Goal: Information Seeking & Learning: Learn about a topic

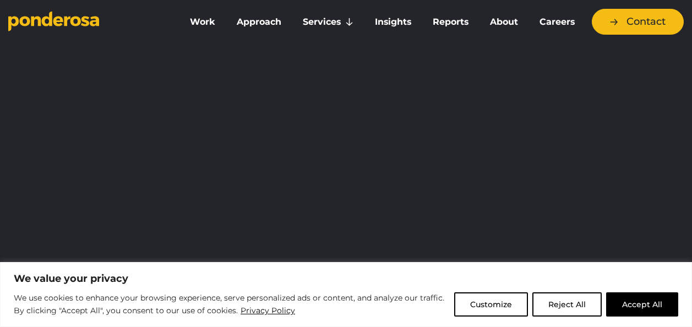
click at [636, 305] on button "Accept All" at bounding box center [642, 304] width 72 height 24
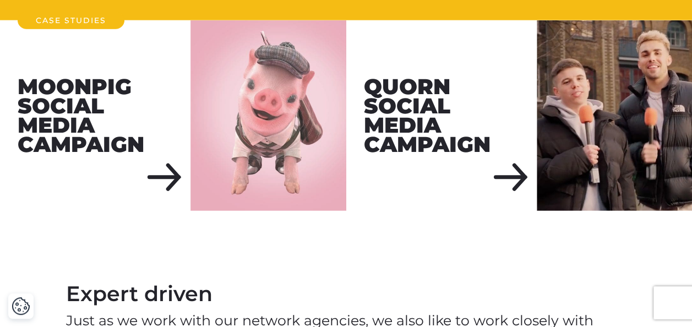
scroll to position [1264, 0]
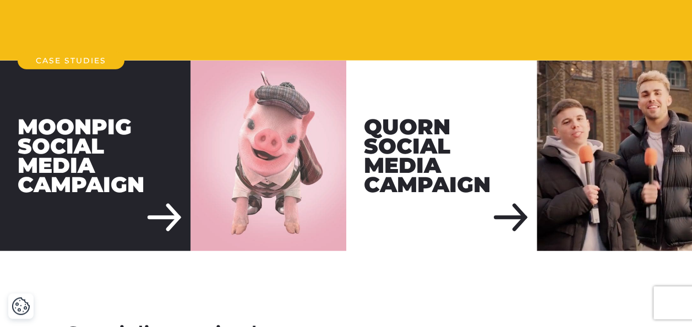
click at [185, 203] on div "Moonpig Social Media Campaign" at bounding box center [95, 156] width 190 height 190
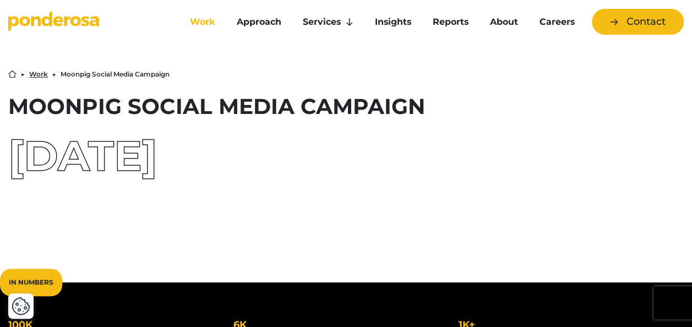
click at [203, 26] on link "Work" at bounding box center [202, 21] width 42 height 23
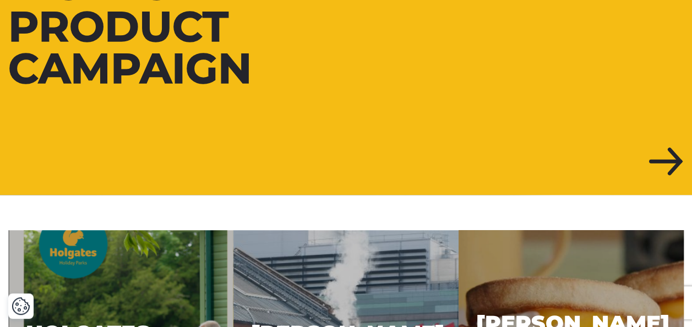
scroll to position [275, 0]
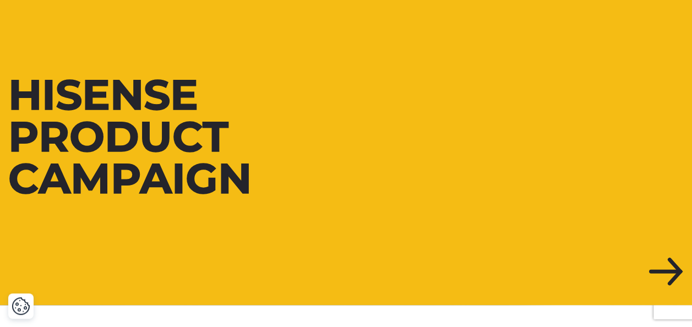
click at [185, 199] on div "Hisense Product Campaign" at bounding box center [173, 136] width 330 height 125
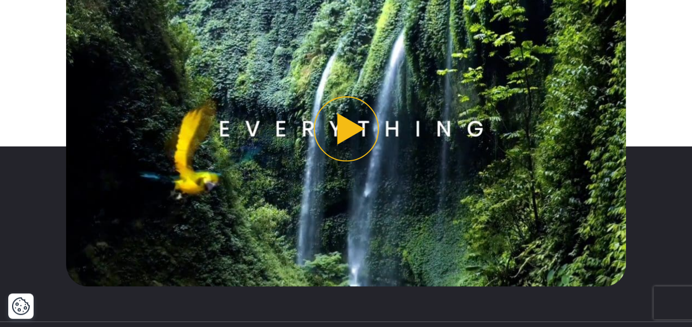
scroll to position [826, 0]
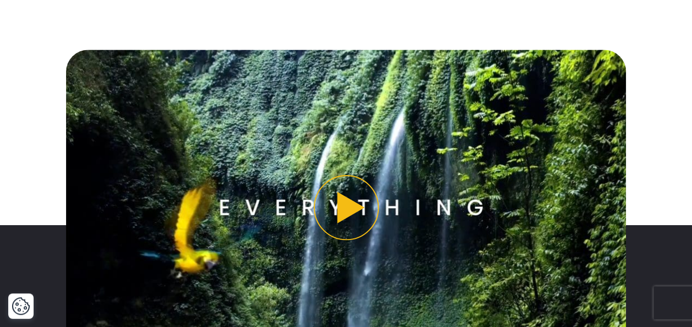
click at [327, 221] on button "Play video" at bounding box center [346, 207] width 560 height 315
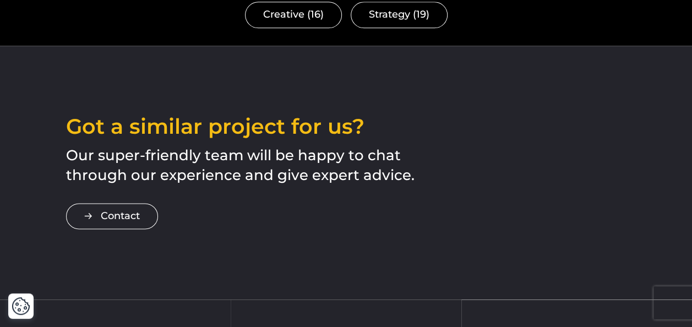
scroll to position [3137, 0]
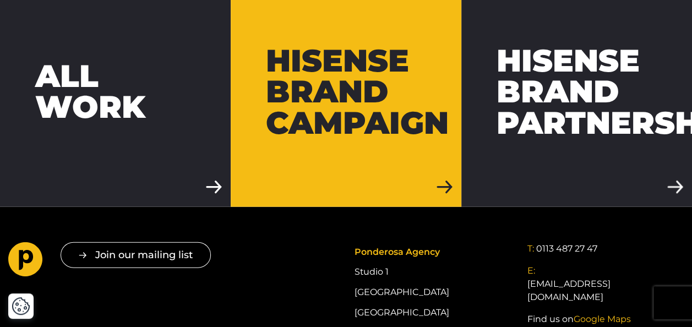
click at [318, 148] on link "Hisense Brand Campaign" at bounding box center [346, 91] width 231 height 231
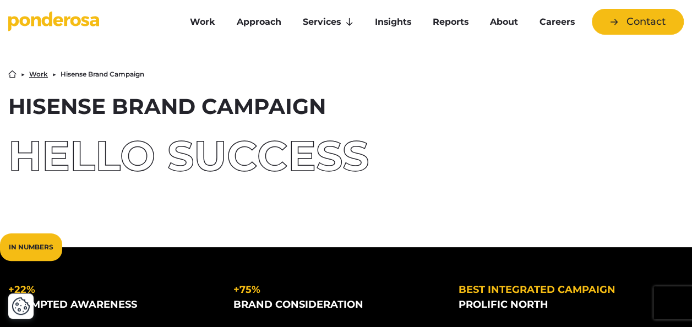
click at [35, 12] on icon "Go to homepage" at bounding box center [53, 21] width 91 height 20
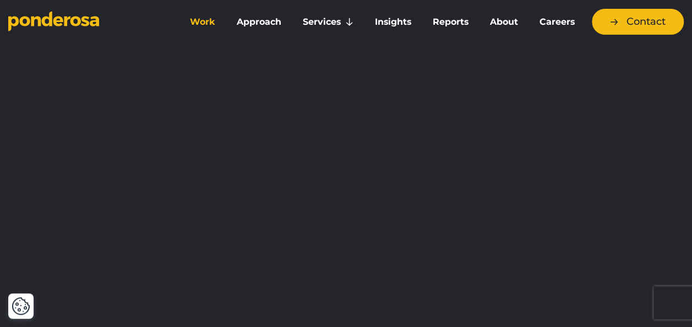
click at [209, 20] on link "Work" at bounding box center [202, 21] width 42 height 23
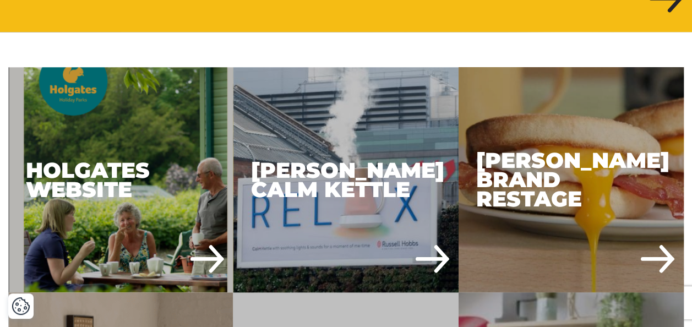
scroll to position [550, 0]
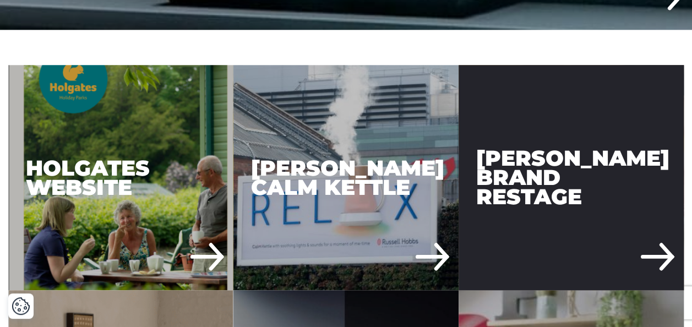
click at [539, 247] on div "[PERSON_NAME] Brand Restage" at bounding box center [570, 177] width 225 height 225
click at [555, 216] on div "[PERSON_NAME] Brand Restage" at bounding box center [570, 177] width 225 height 225
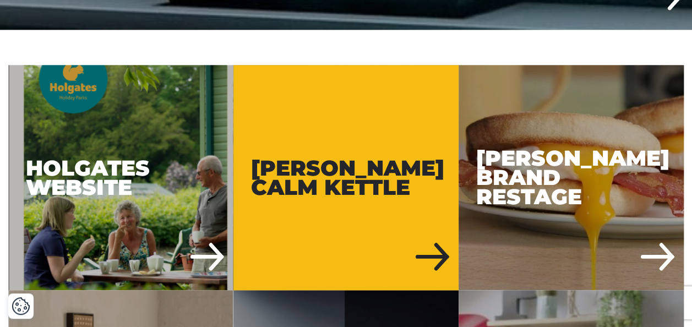
click at [338, 204] on div "[PERSON_NAME] Calm Kettle" at bounding box center [345, 177] width 225 height 225
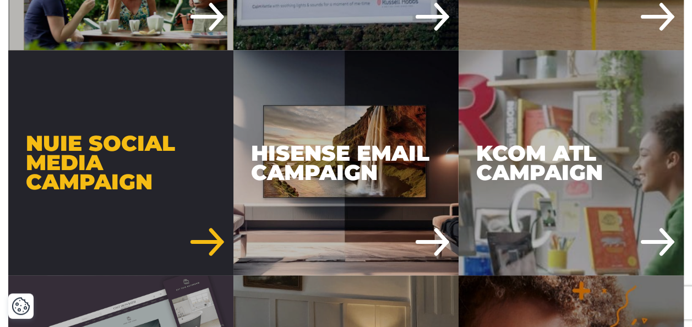
scroll to position [881, 0]
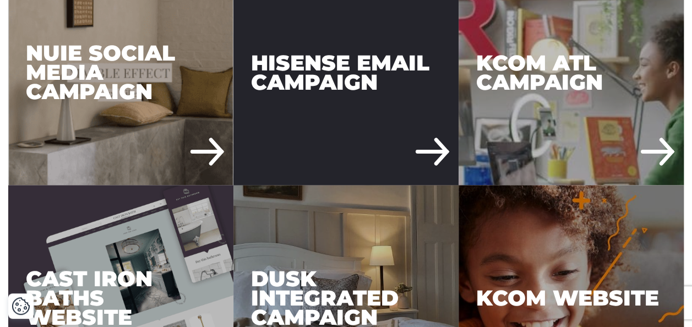
click at [401, 121] on div "Hisense Email Campaign" at bounding box center [345, 72] width 225 height 225
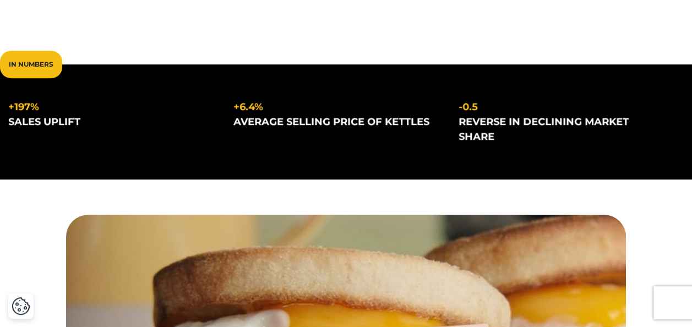
scroll to position [385, 0]
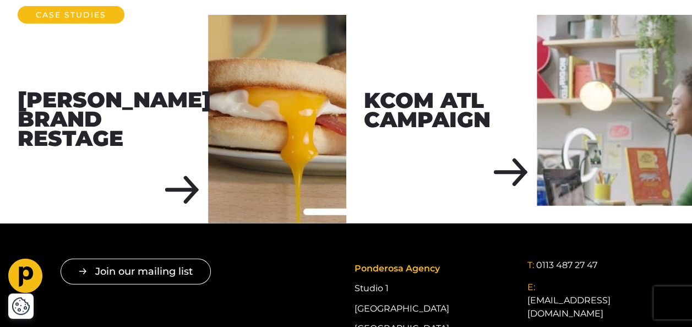
scroll to position [3467, 0]
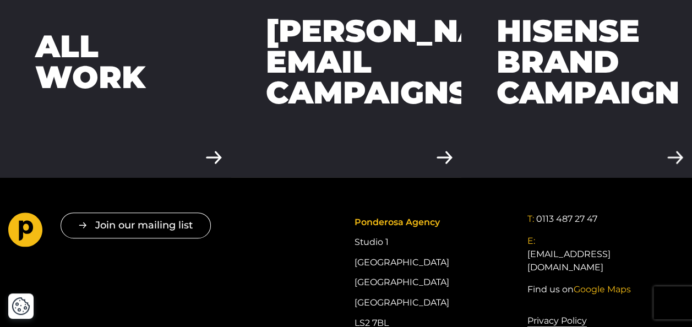
scroll to position [2192, 0]
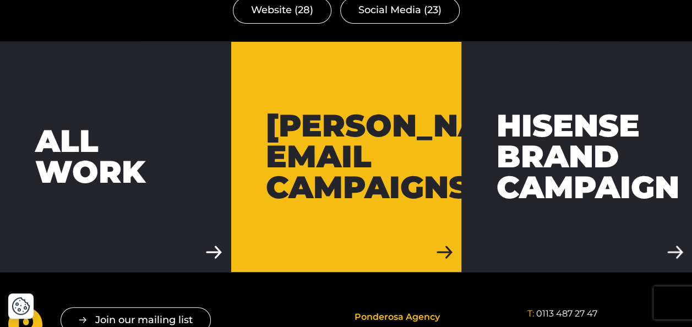
click at [303, 169] on div "[PERSON_NAME] Email Campaigns" at bounding box center [406, 156] width 280 height 93
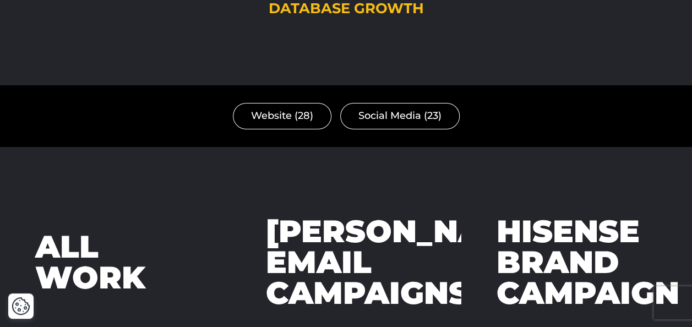
scroll to position [2091, 0]
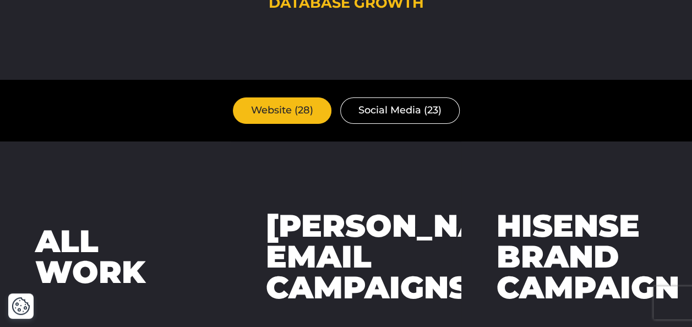
click at [278, 117] on link "Website (28)" at bounding box center [282, 110] width 99 height 26
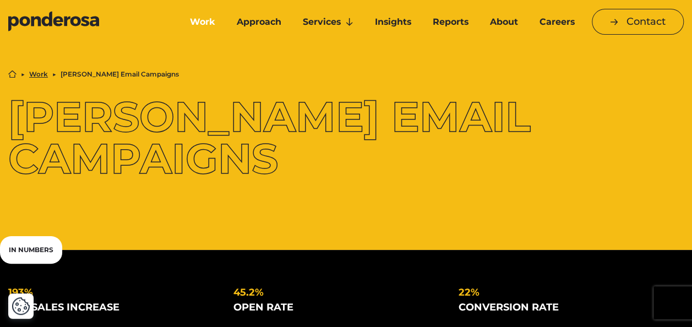
click at [200, 16] on link "Work" at bounding box center [202, 21] width 42 height 23
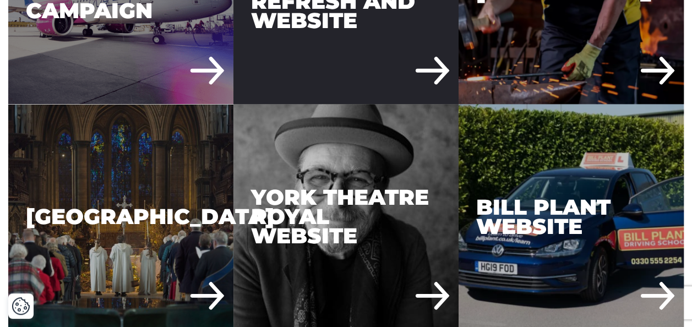
scroll to position [2587, 0]
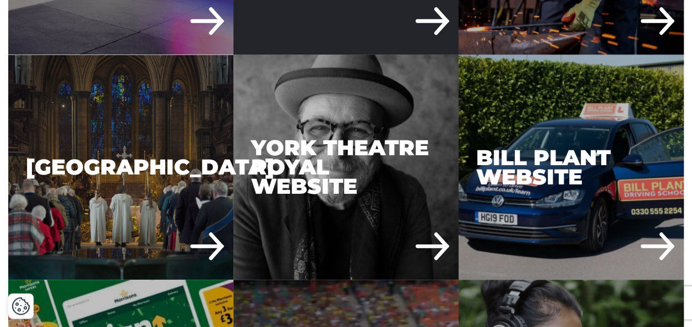
click at [420, 164] on div "York Theatre Royal Website" at bounding box center [345, 166] width 225 height 225
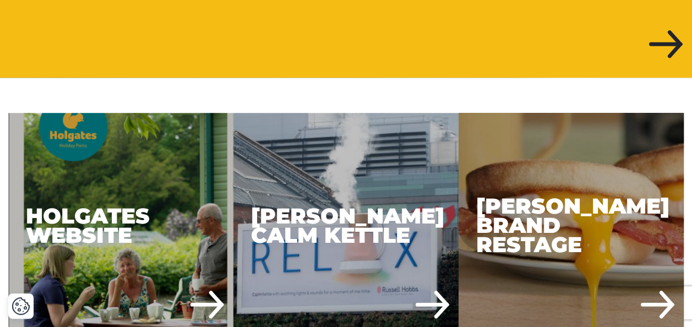
scroll to position [660, 0]
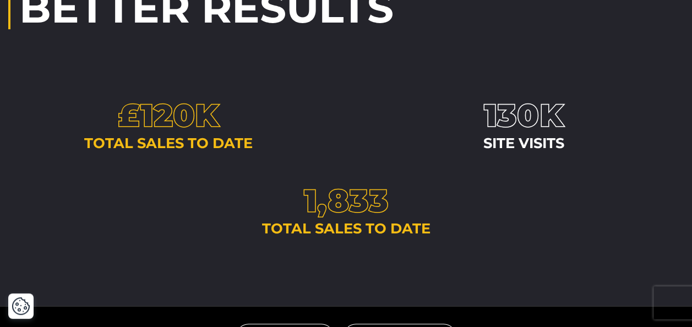
scroll to position [2367, 0]
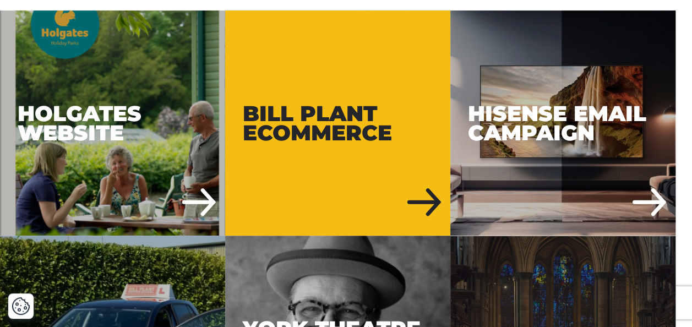
scroll to position [385, 0]
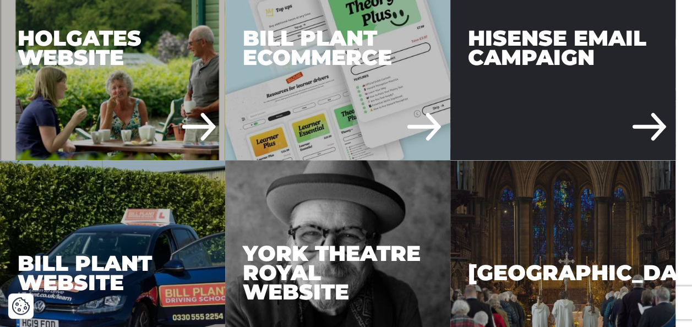
click at [525, 121] on div "Hisense Email Campaign" at bounding box center [562, 47] width 225 height 225
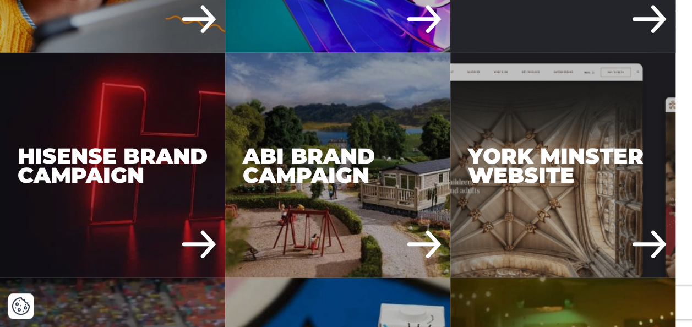
scroll to position [1321, 0]
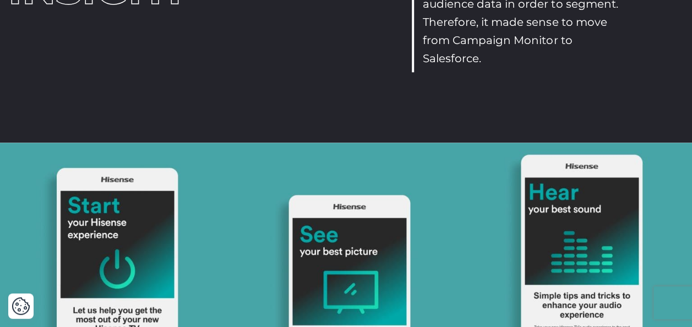
scroll to position [605, 0]
